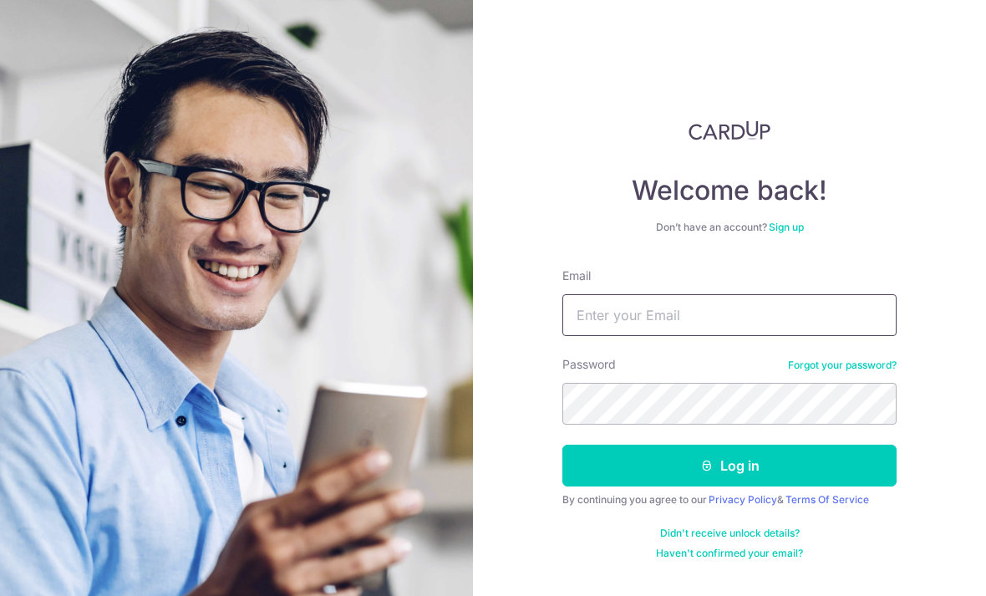
click at [774, 307] on input "Email" at bounding box center [729, 315] width 334 height 42
type input "C"
click at [527, 431] on div "Welcome back! Don’t have an account? Sign up Email Erint Password Forgot your p…" at bounding box center [729, 298] width 513 height 596
click at [189, 437] on img at bounding box center [237, 428] width 602 height 856
click at [645, 308] on input "Erint" at bounding box center [729, 315] width 334 height 42
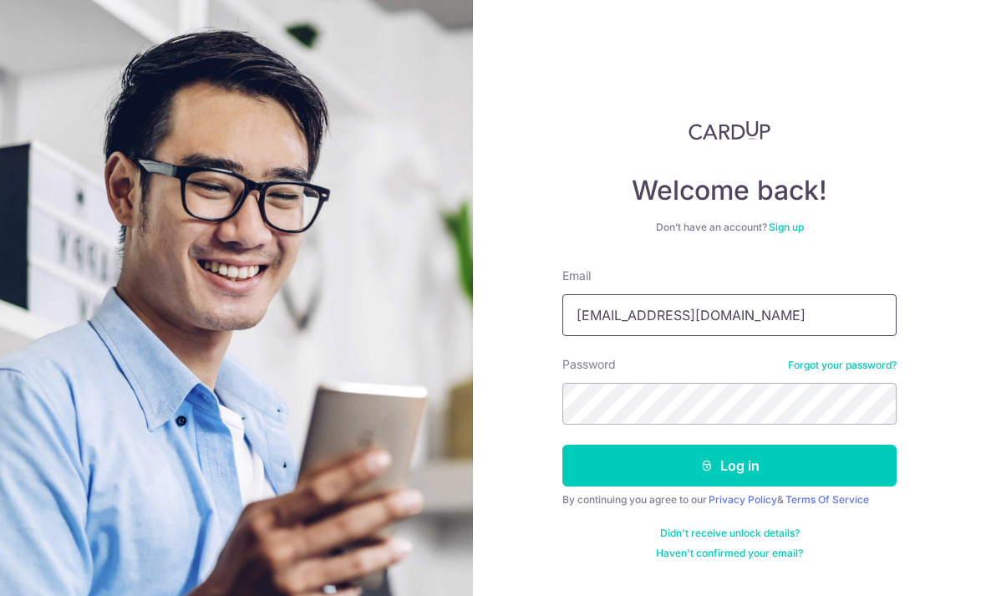
type input "Erintang@live.com"
click at [730, 465] on button "Log in" at bounding box center [729, 466] width 334 height 42
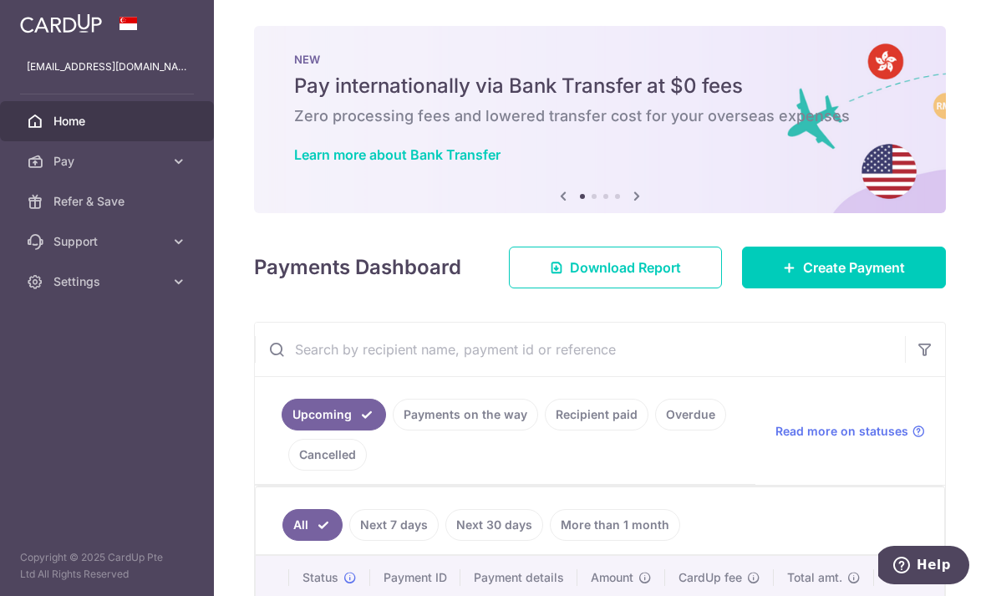
scroll to position [1, 0]
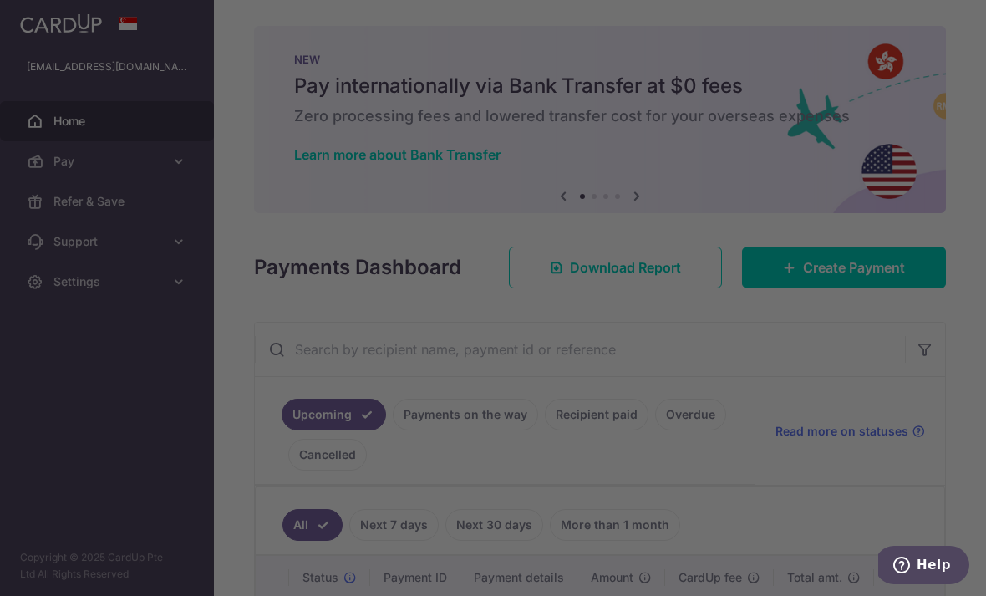
click at [855, 323] on div at bounding box center [498, 301] width 996 height 602
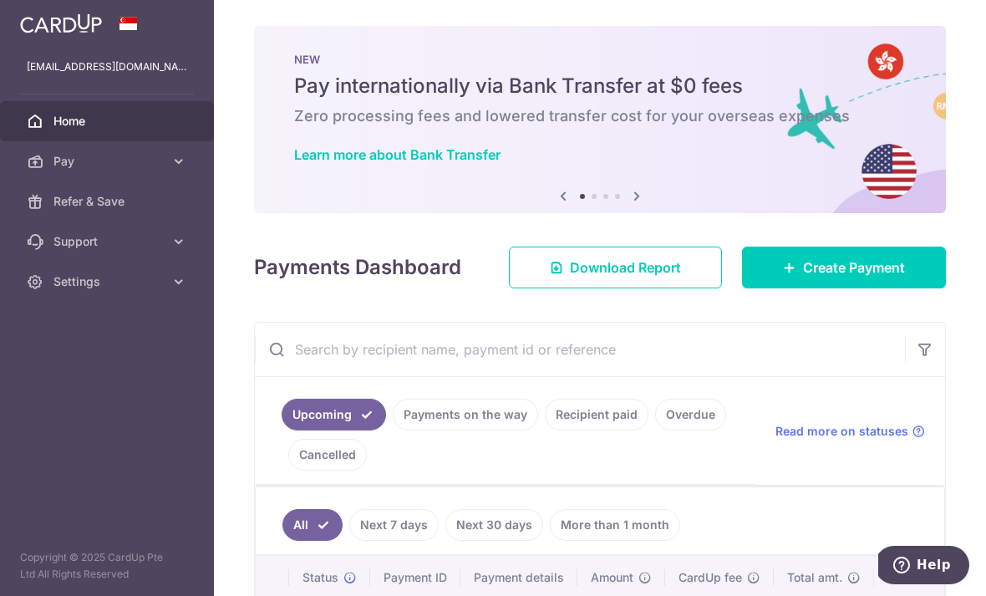
click at [829, 288] on div "Payments Dashboard Download Report Create Payment" at bounding box center [600, 264] width 692 height 48
click at [832, 277] on span "Create Payment" at bounding box center [854, 267] width 102 height 20
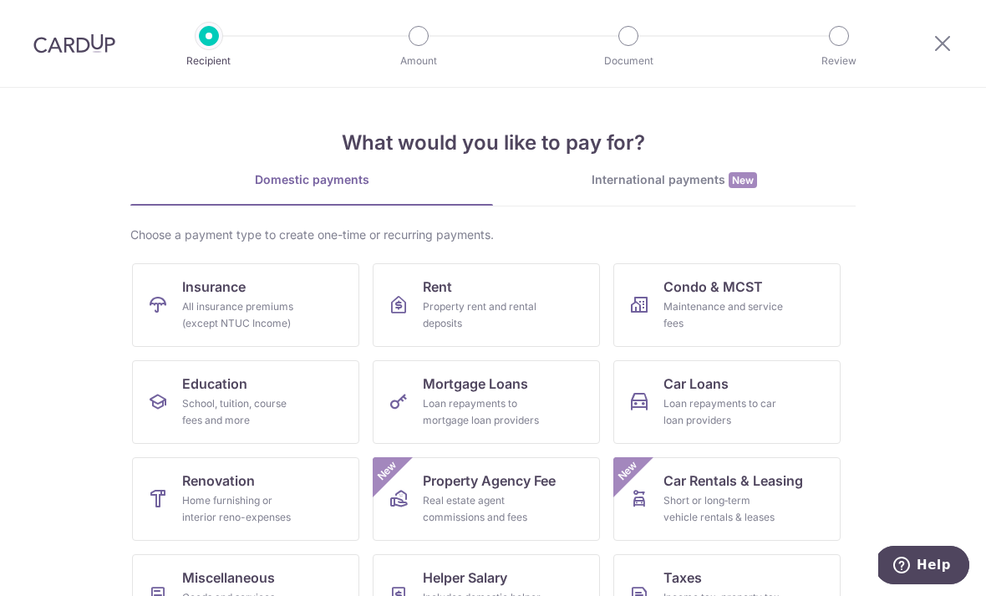
click at [37, 29] on div at bounding box center [74, 43] width 149 height 87
click at [944, 40] on icon at bounding box center [943, 43] width 20 height 21
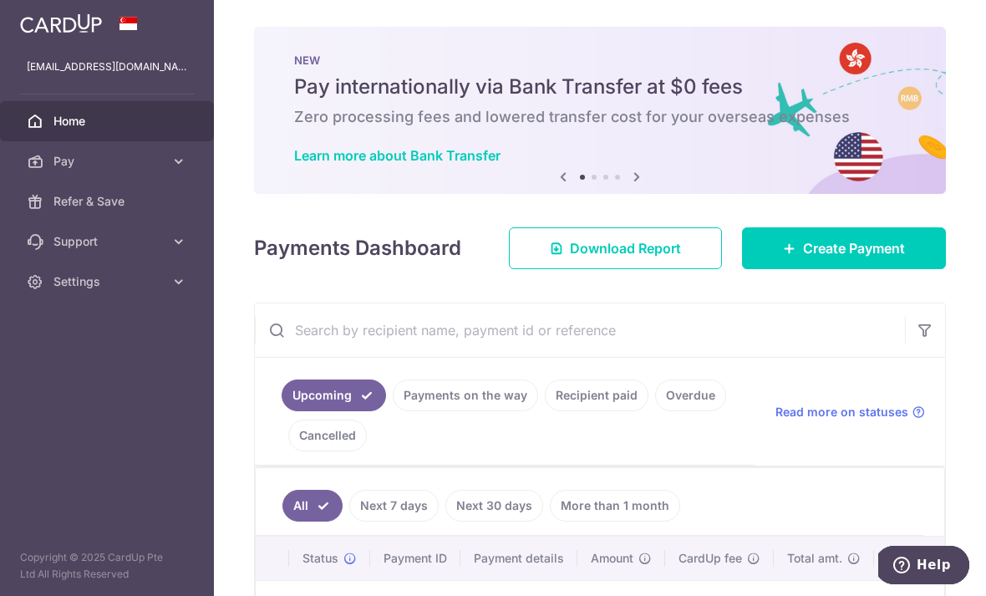
click at [0, 0] on icon "button" at bounding box center [0, 0] width 0 height 0
click at [41, 151] on link "Pay" at bounding box center [107, 161] width 214 height 40
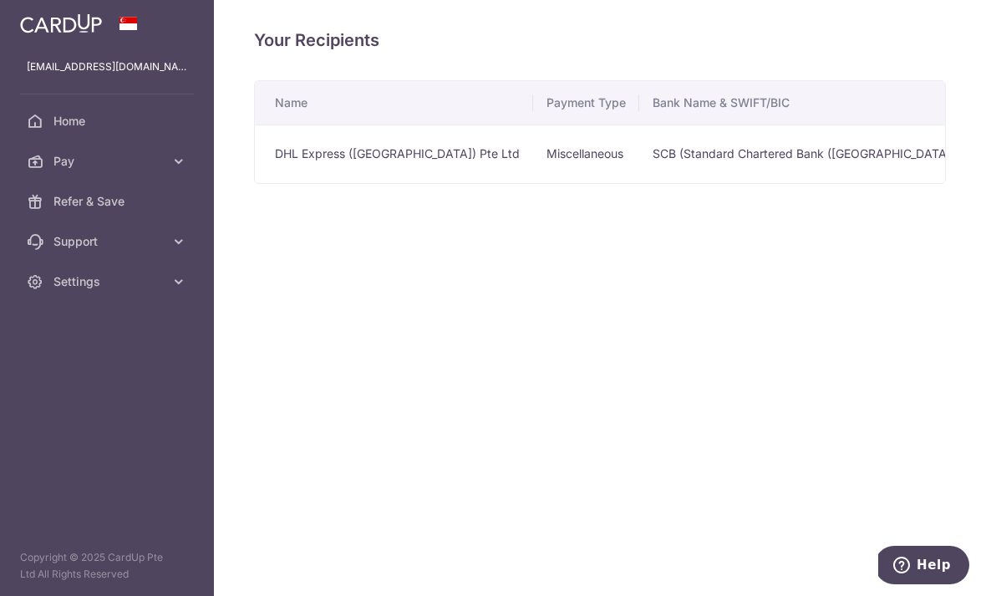
click at [255, 183] on td "DHL Express (Singapore) Pte Ltd" at bounding box center [394, 154] width 278 height 58
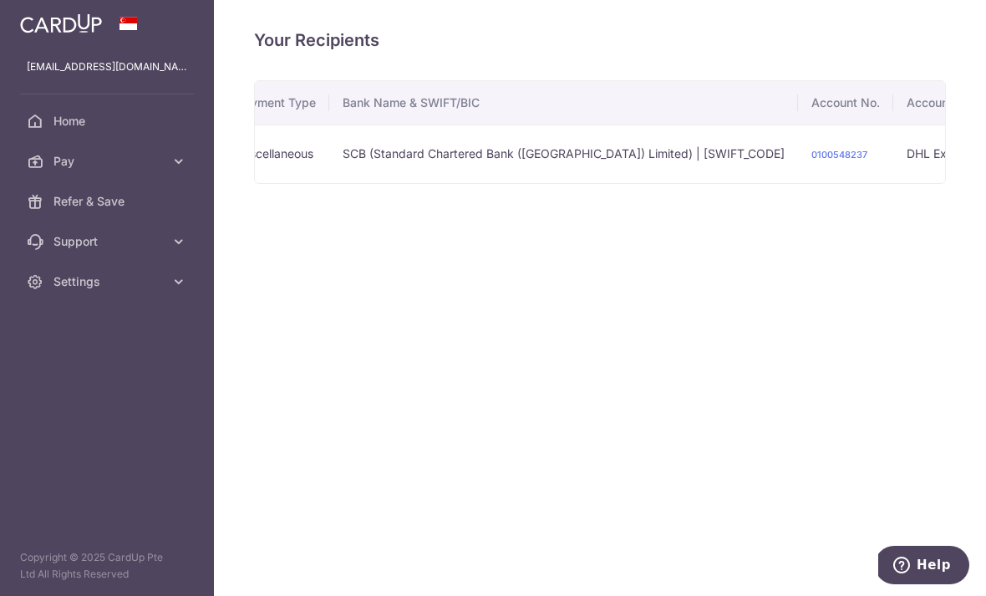
scroll to position [0, 309]
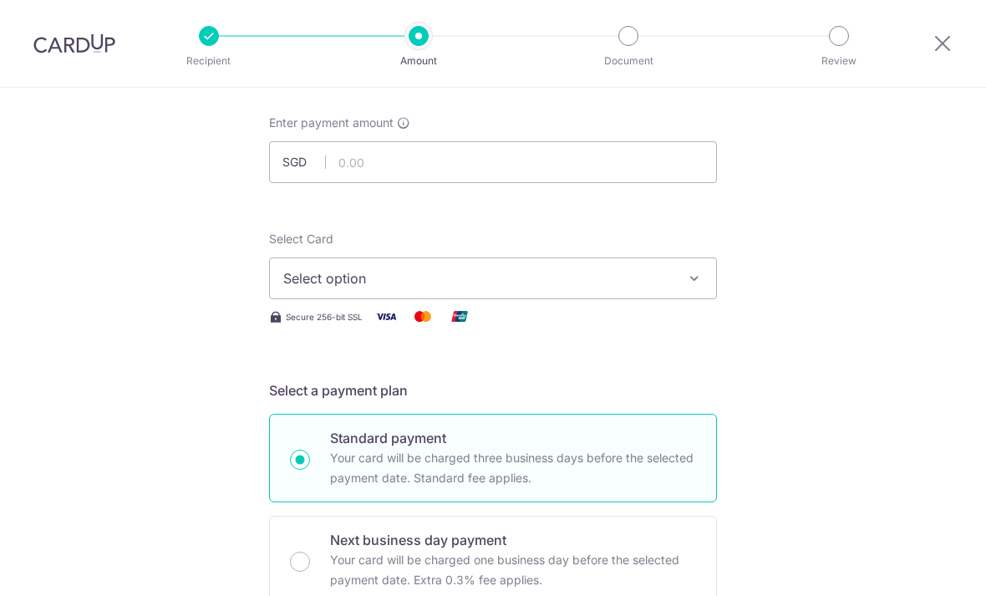
scroll to position [114, 0]
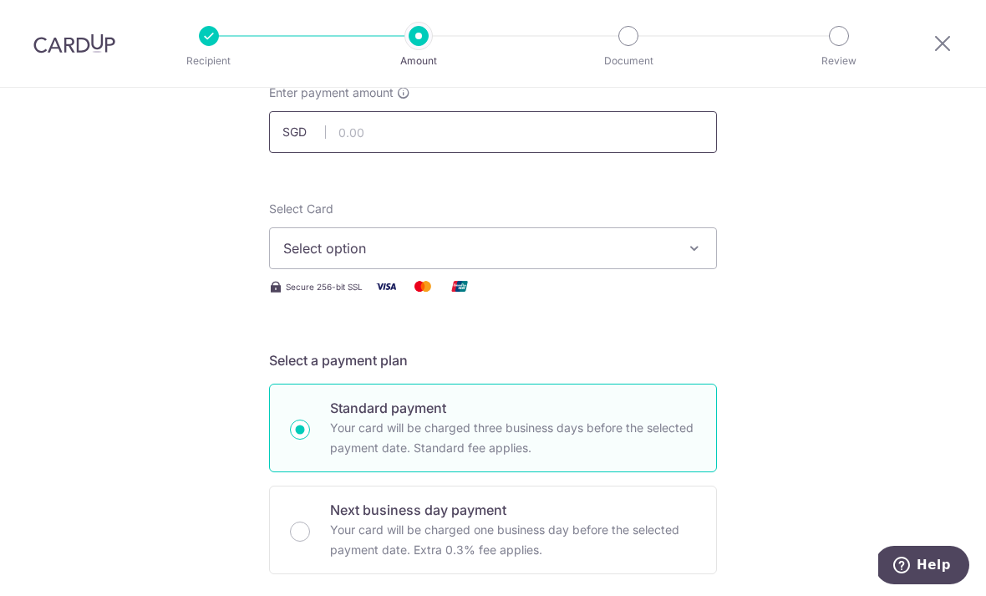
click at [701, 120] on input "text" at bounding box center [493, 132] width 448 height 42
type input "60.68"
click at [578, 252] on span "Select option" at bounding box center [477, 248] width 389 height 20
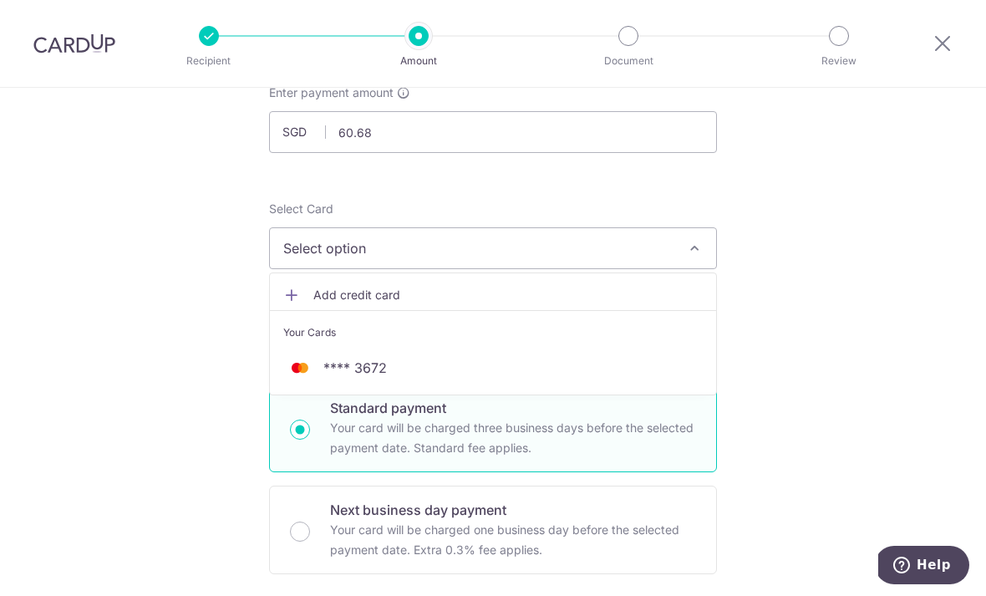
click at [669, 370] on span "**** 3672" at bounding box center [493, 368] width 420 height 20
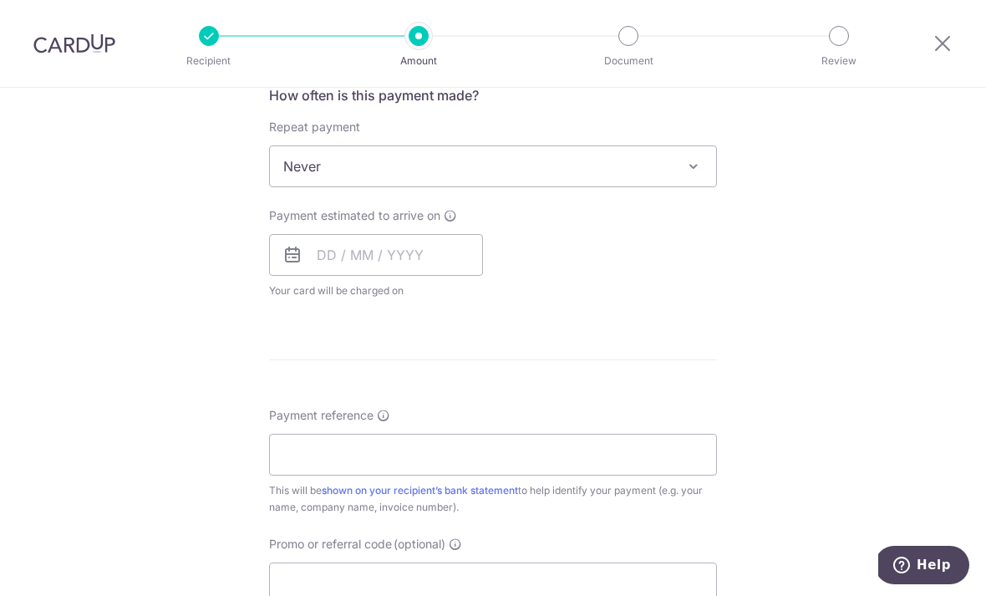
scroll to position [648, 0]
click at [326, 255] on input "text" at bounding box center [376, 257] width 214 height 42
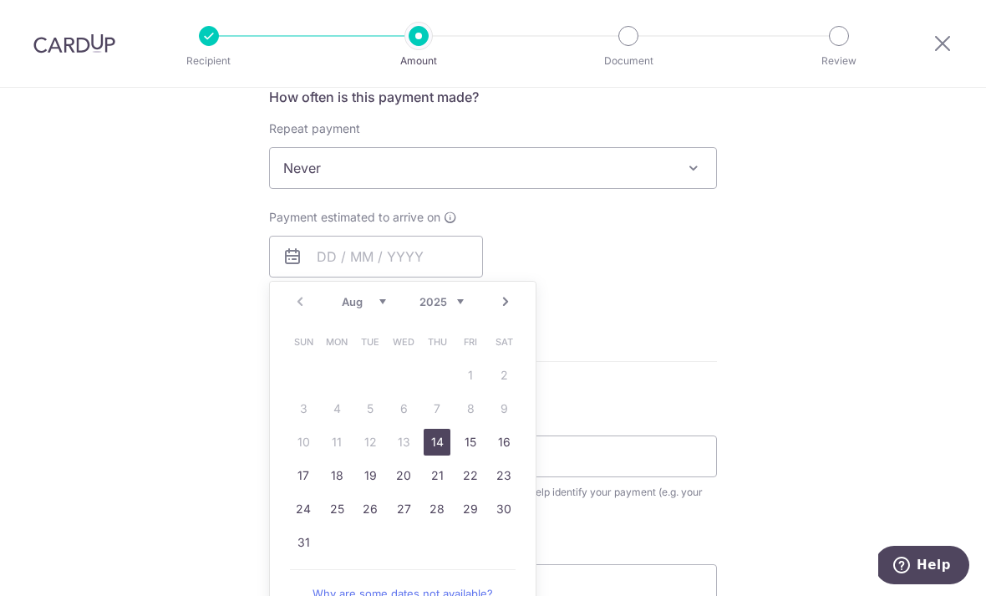
click at [440, 450] on link "14" at bounding box center [437, 442] width 27 height 27
type input "14/08/2025"
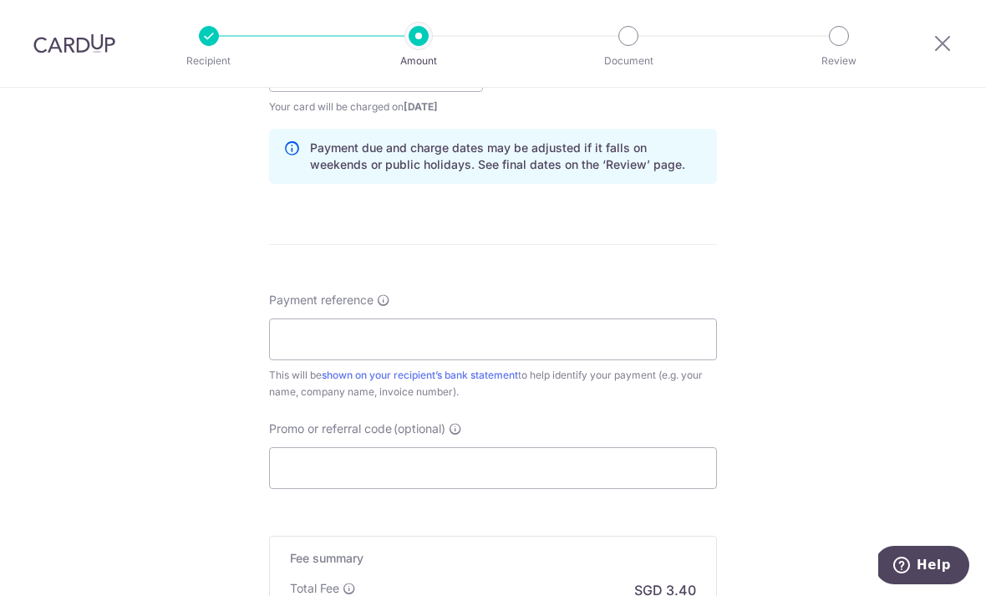
scroll to position [832, 0]
click at [572, 337] on input "Payment reference" at bounding box center [493, 341] width 448 height 42
paste input "SINR014305282"
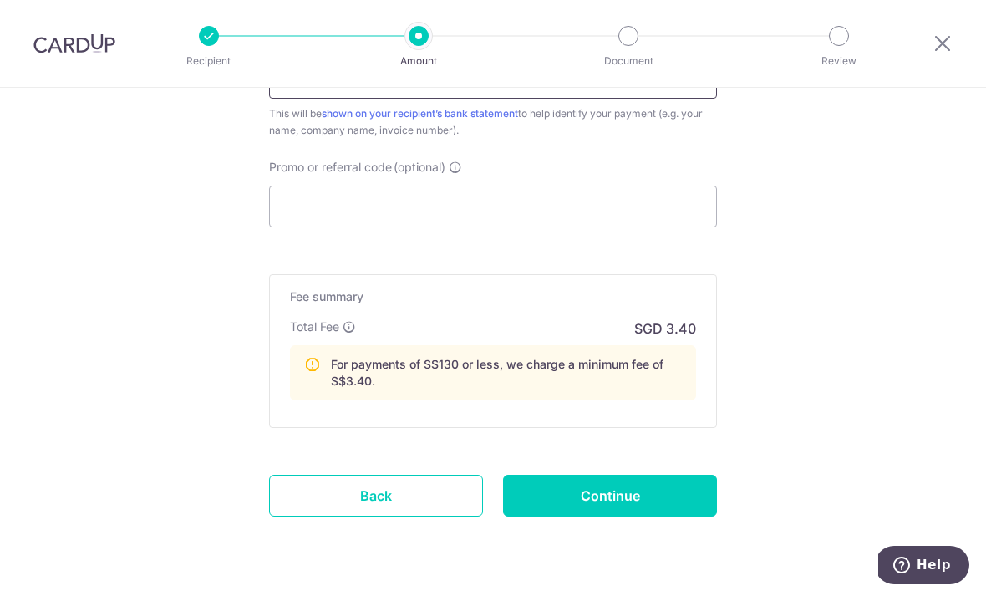
scroll to position [1094, 0]
type input "SINR014305282"
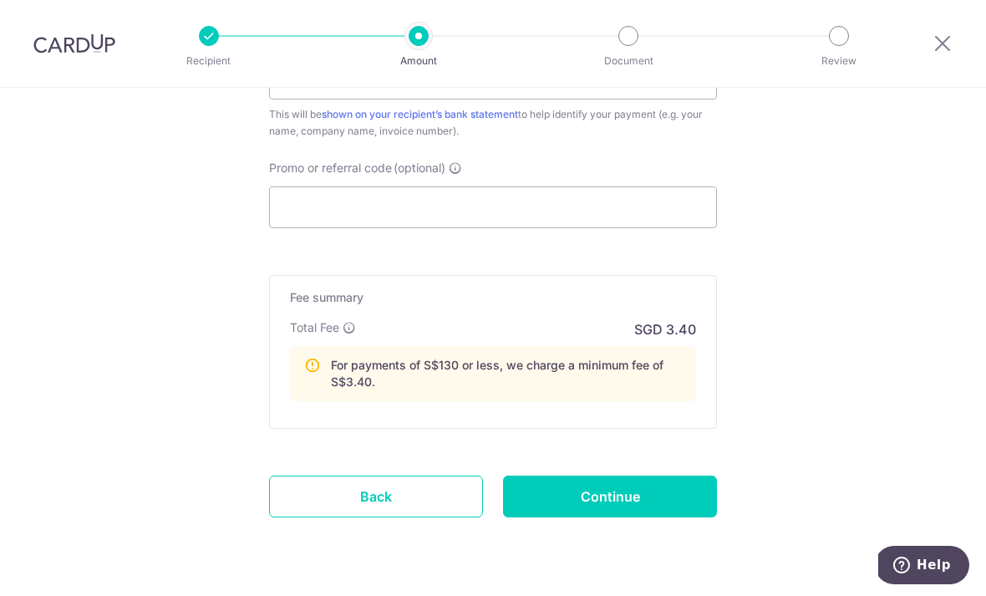
click at [687, 501] on input "Continue" at bounding box center [610, 497] width 214 height 42
type input "Create Schedule"
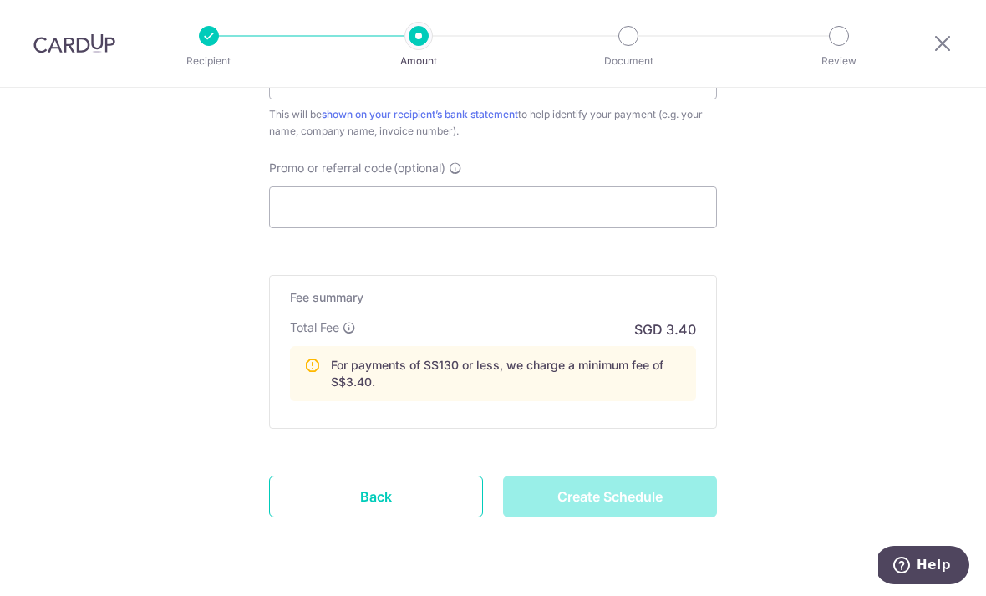
click at [677, 494] on div "Create Schedule" at bounding box center [610, 497] width 234 height 42
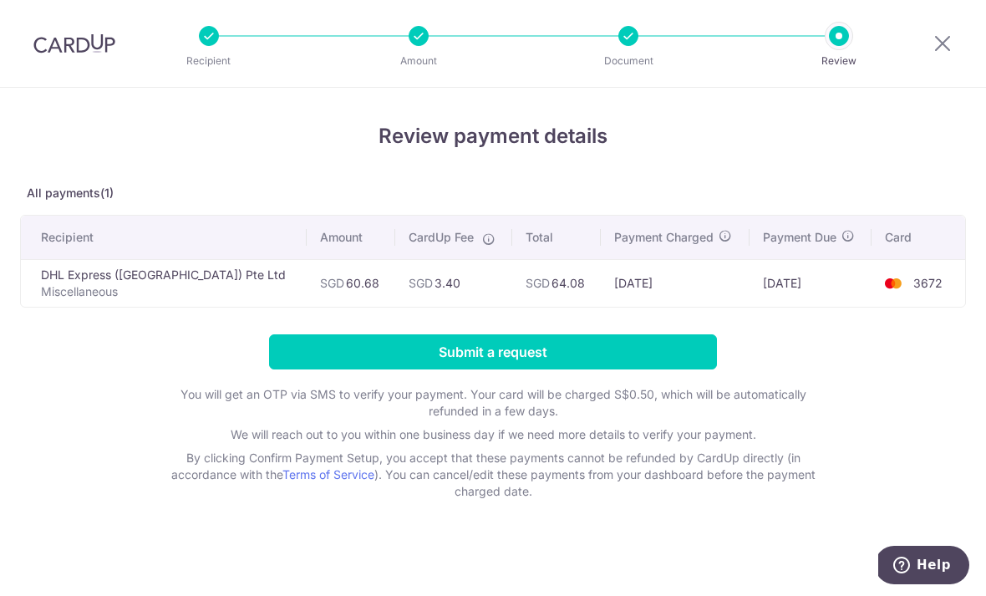
click at [684, 348] on input "Submit a request" at bounding box center [493, 351] width 448 height 35
